Goal: Transaction & Acquisition: Purchase product/service

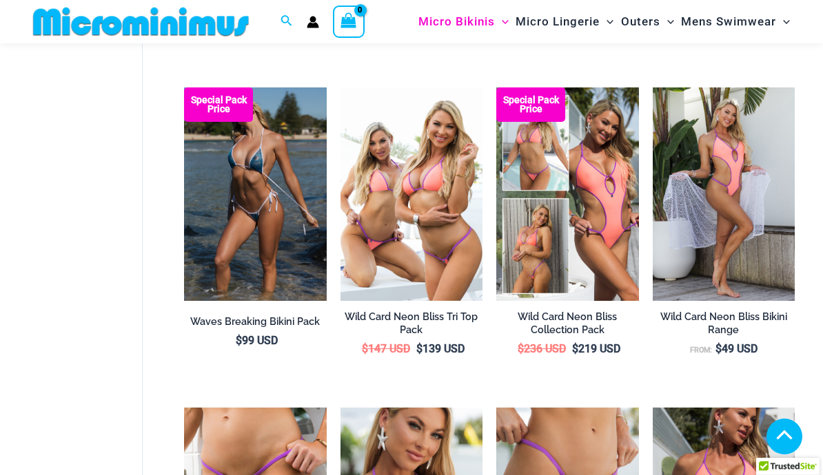
scroll to position [1868, 0]
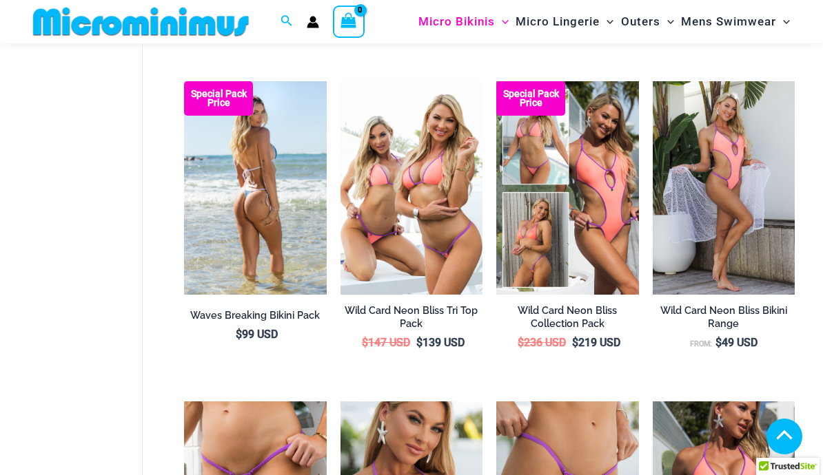
click at [247, 225] on img at bounding box center [255, 188] width 142 height 214
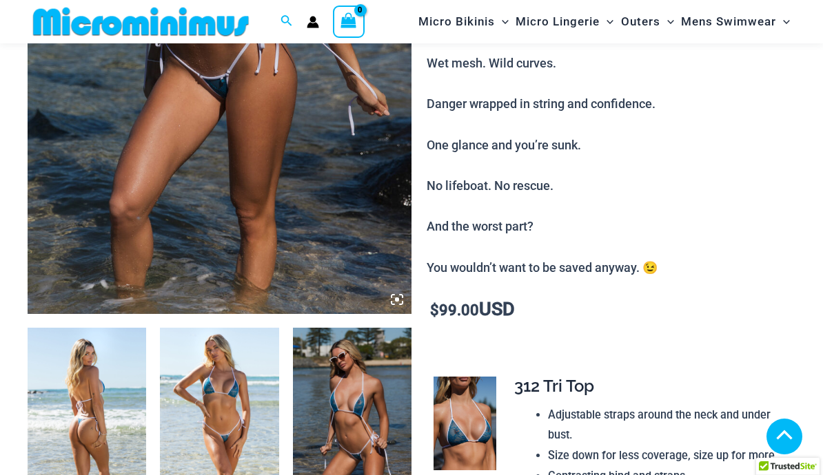
scroll to position [366, 0]
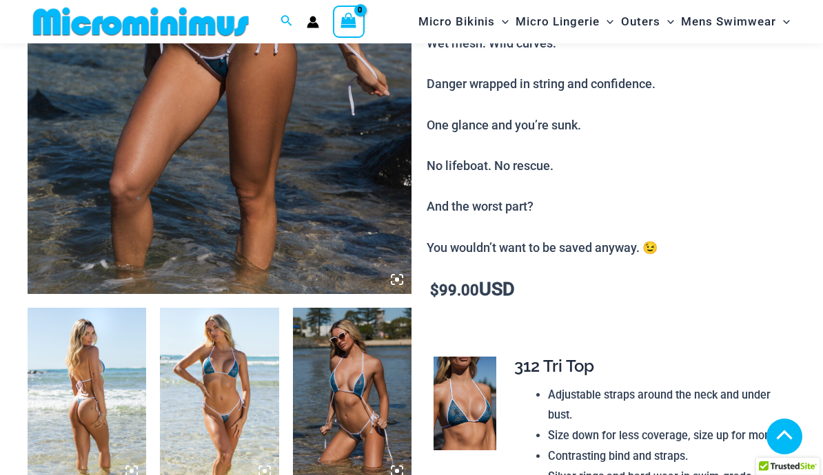
click at [206, 407] on img at bounding box center [219, 397] width 119 height 178
click at [215, 411] on img at bounding box center [219, 397] width 119 height 178
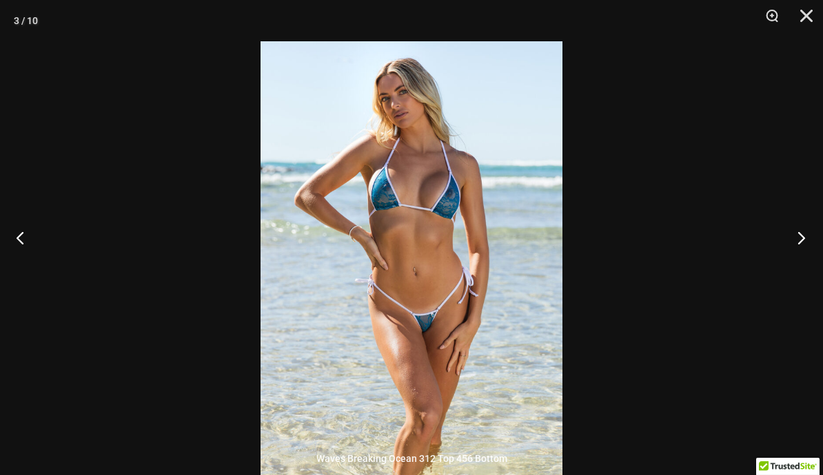
click at [804, 260] on button "Next" at bounding box center [797, 237] width 52 height 69
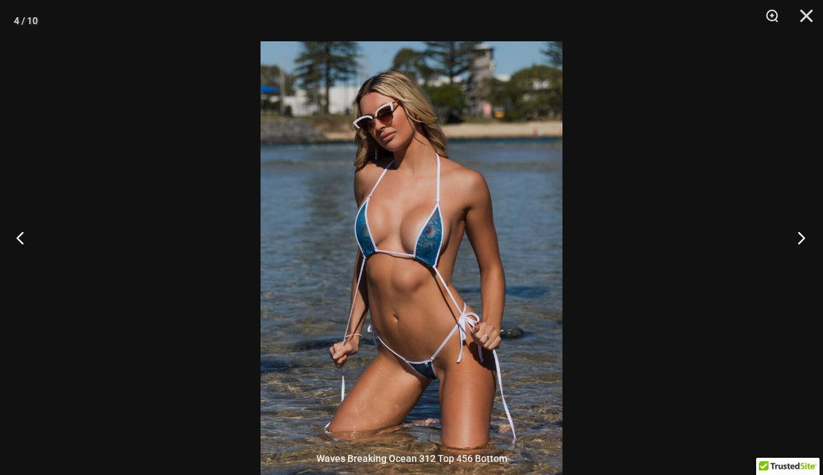
click at [810, 243] on button "Next" at bounding box center [797, 237] width 52 height 69
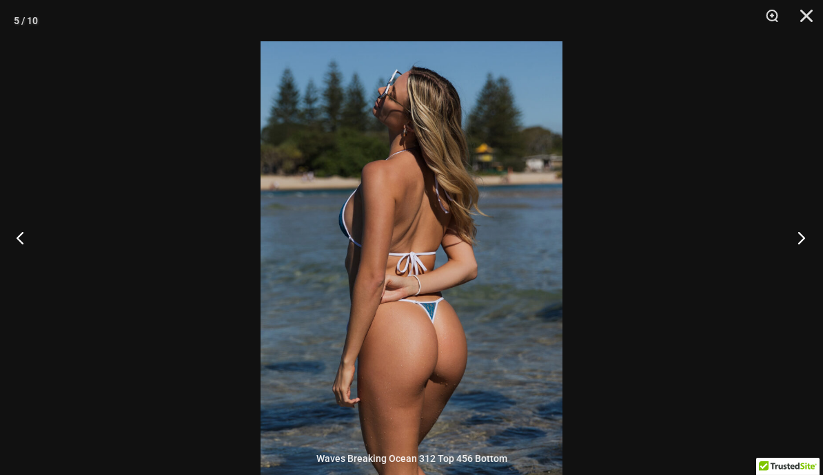
click at [805, 241] on button "Next" at bounding box center [797, 237] width 52 height 69
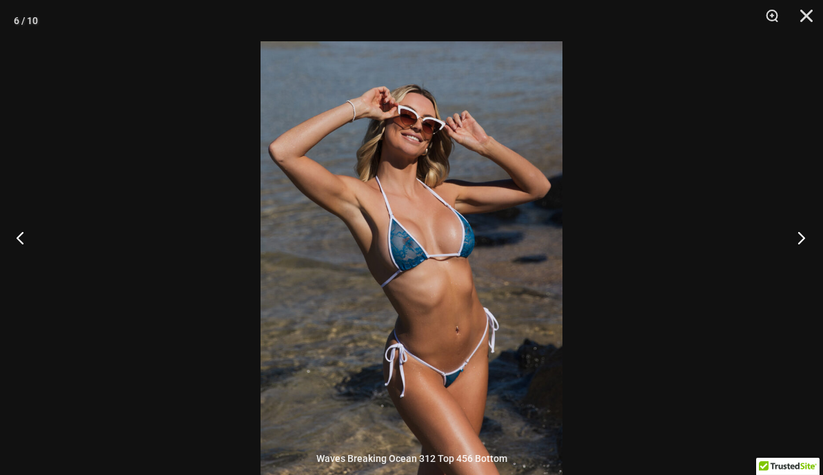
click at [815, 234] on button "Next" at bounding box center [797, 237] width 52 height 69
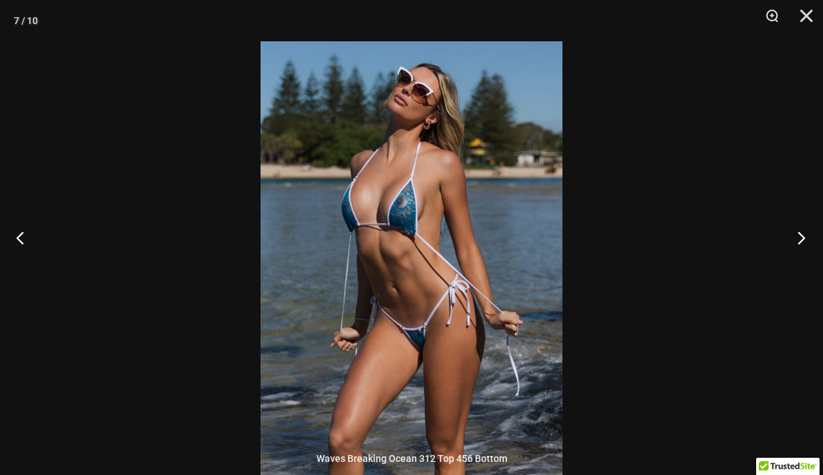
click at [812, 239] on button "Next" at bounding box center [797, 237] width 52 height 69
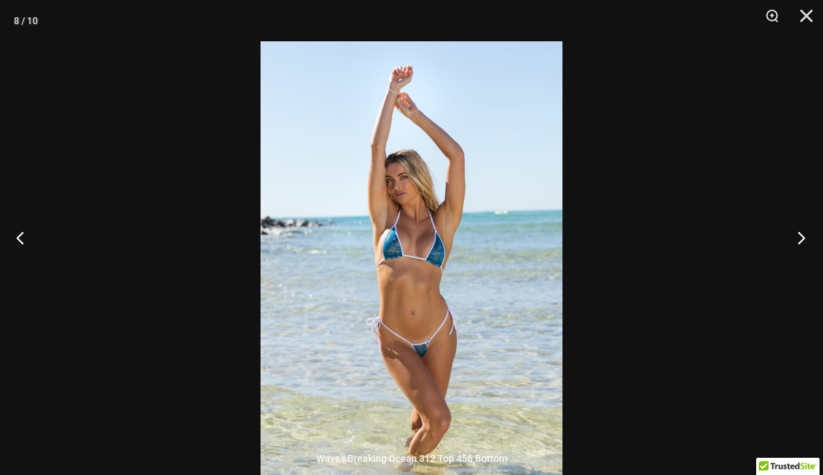
click at [806, 238] on button "Next" at bounding box center [797, 237] width 52 height 69
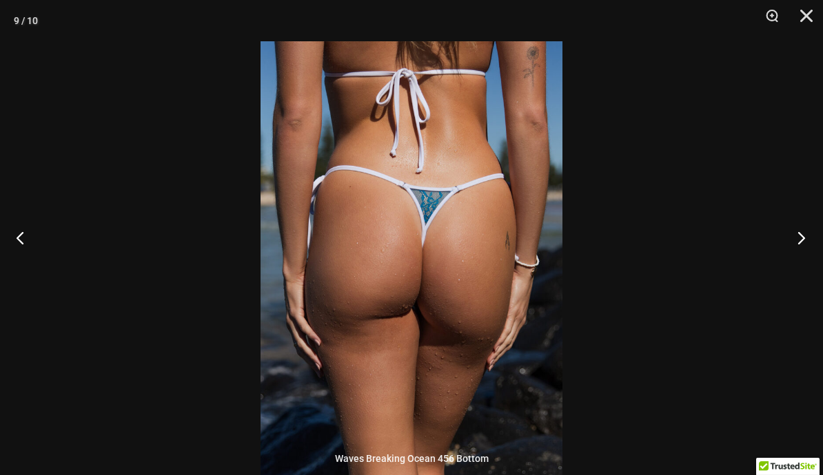
click at [806, 240] on button "Next" at bounding box center [797, 237] width 52 height 69
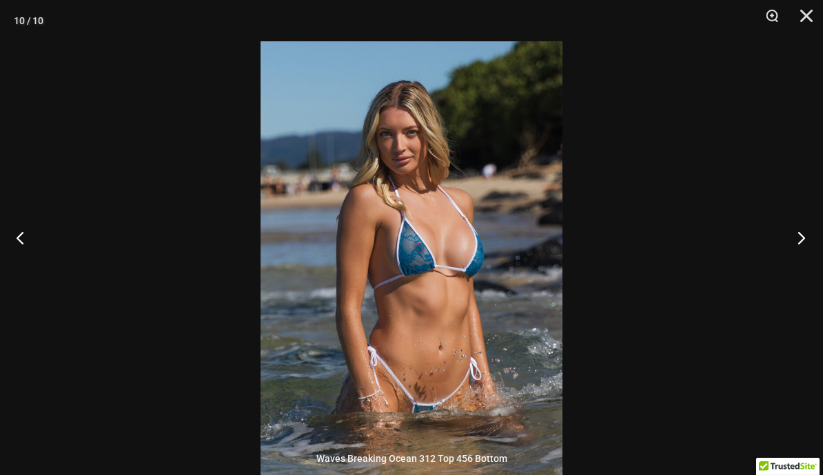
click at [812, 235] on button "Next" at bounding box center [797, 237] width 52 height 69
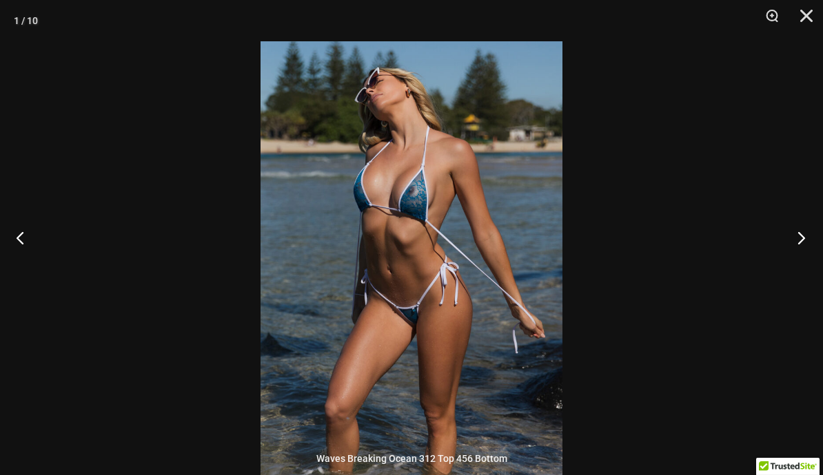
click at [816, 233] on button "Next" at bounding box center [797, 237] width 52 height 69
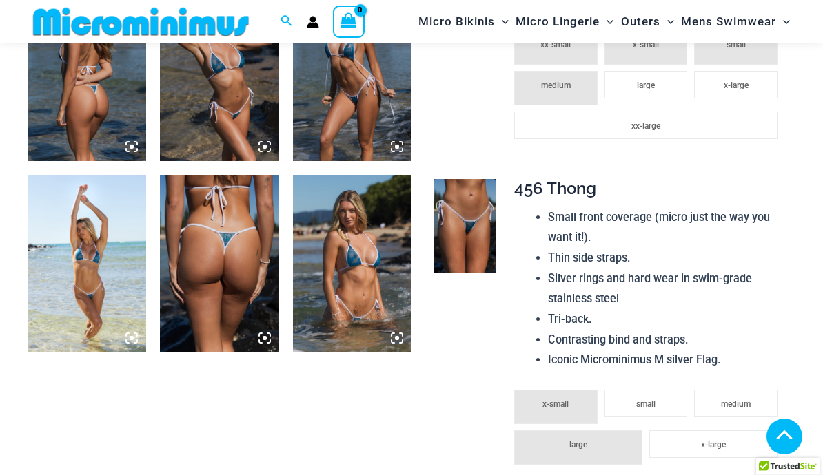
scroll to position [886, 0]
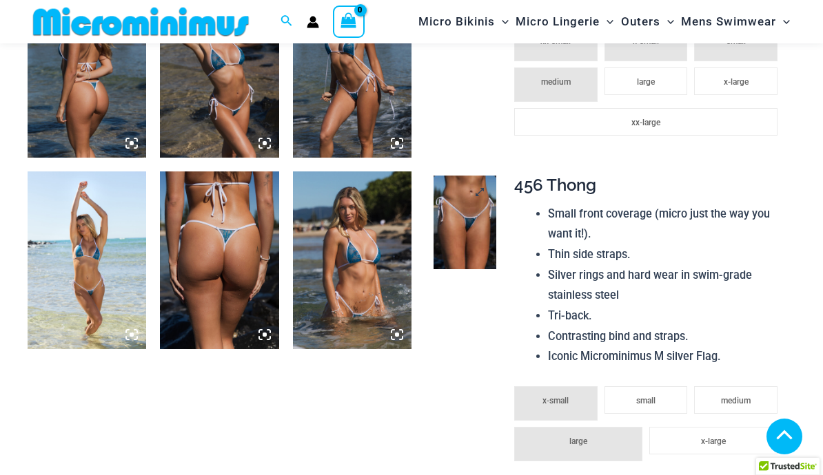
click at [469, 211] on img at bounding box center [464, 223] width 63 height 94
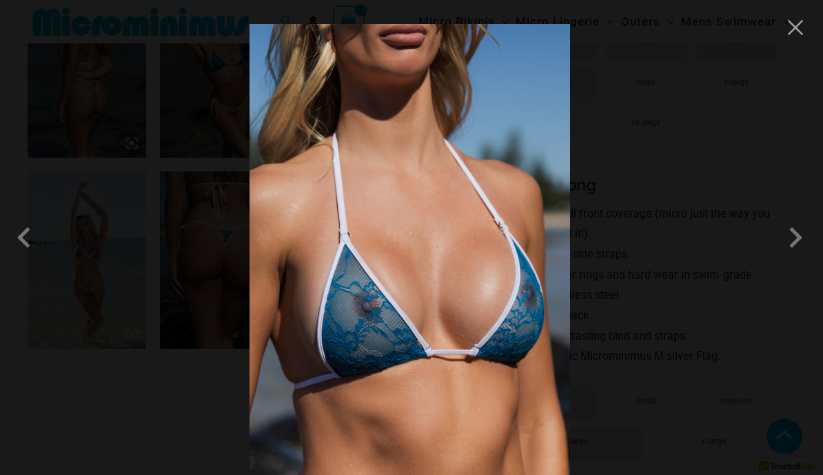
click at [95, 259] on div at bounding box center [411, 237] width 823 height 475
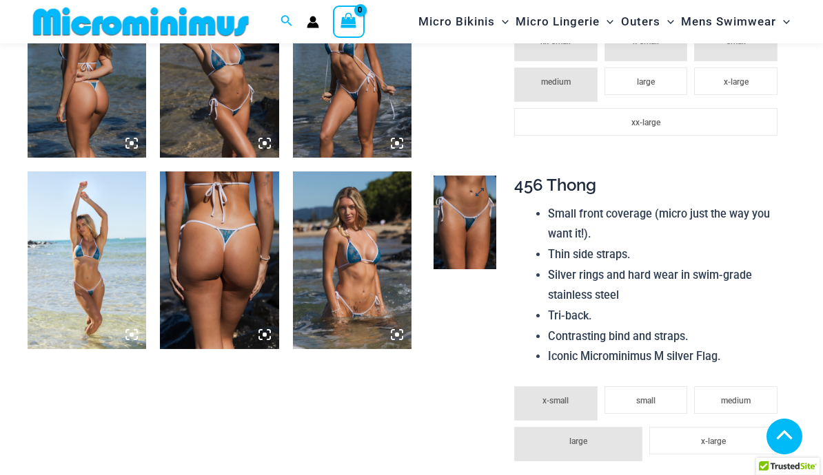
click at [466, 203] on img at bounding box center [464, 223] width 63 height 94
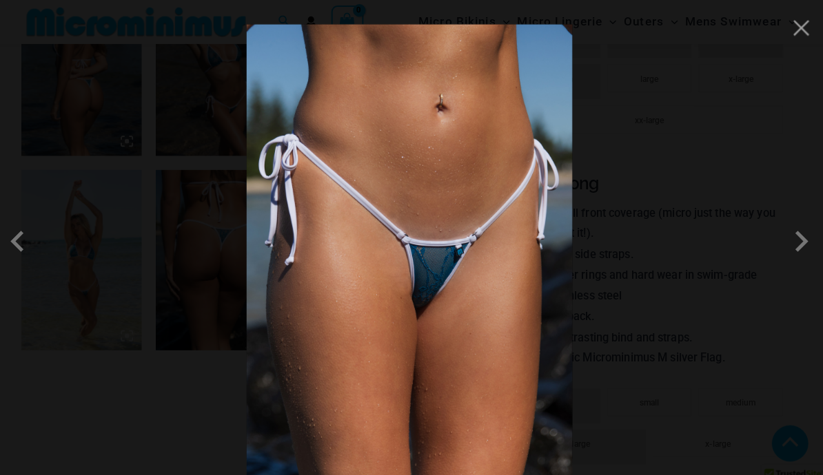
scroll to position [920, 0]
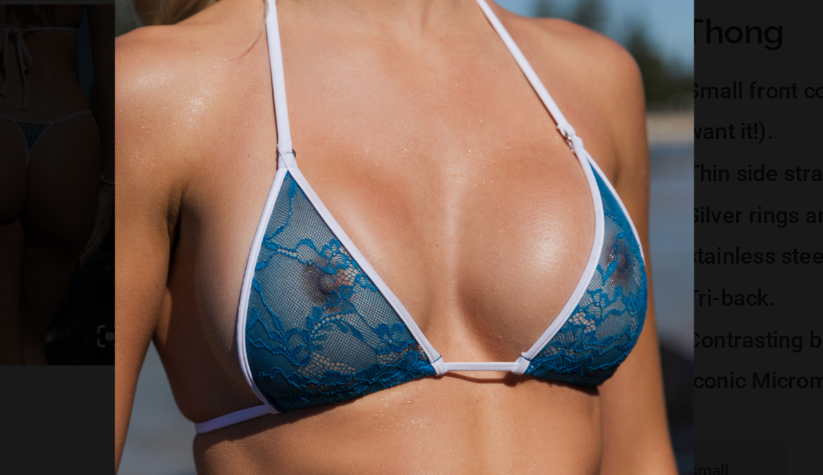
click at [267, 108] on img at bounding box center [409, 237] width 285 height 427
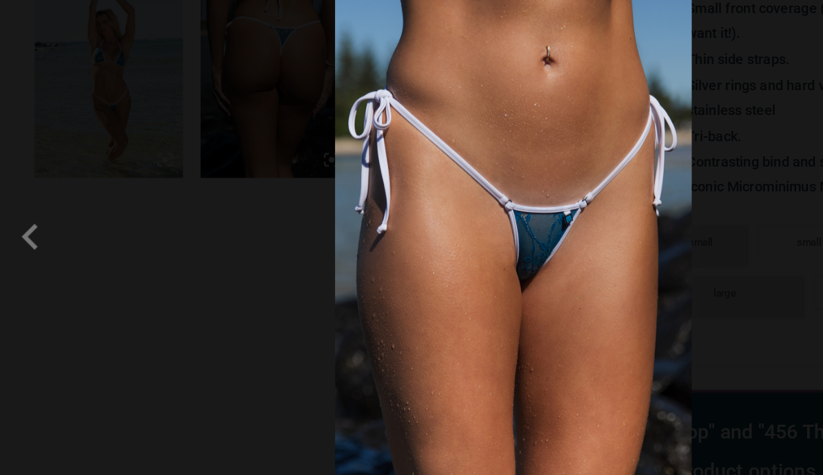
scroll to position [1045, 0]
